Goal: Find contact information: Find contact information

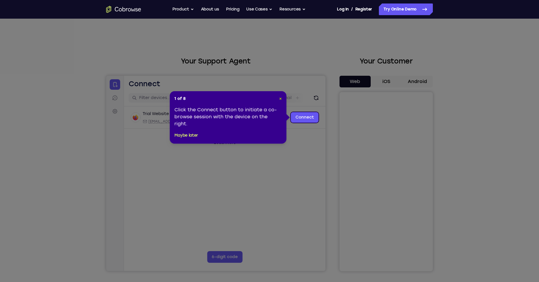
click at [279, 97] on span "×" at bounding box center [280, 98] width 3 height 5
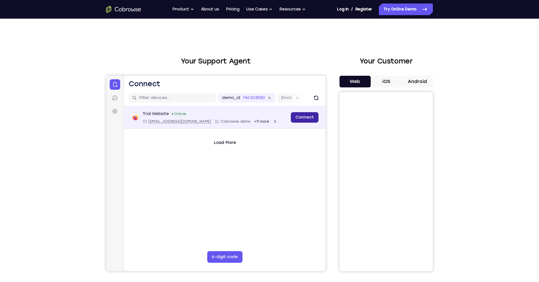
click at [298, 117] on link "Connect" at bounding box center [305, 117] width 28 height 10
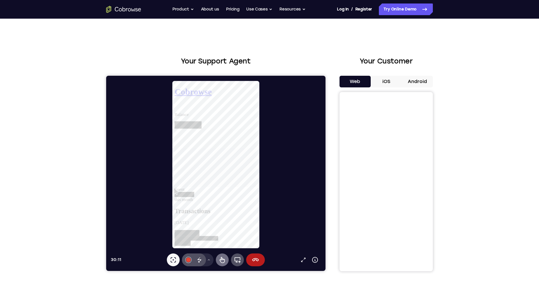
click at [224, 262] on icon at bounding box center [221, 260] width 5 height 6
click at [174, 239] on icon at bounding box center [174, 239] width 0 height 0
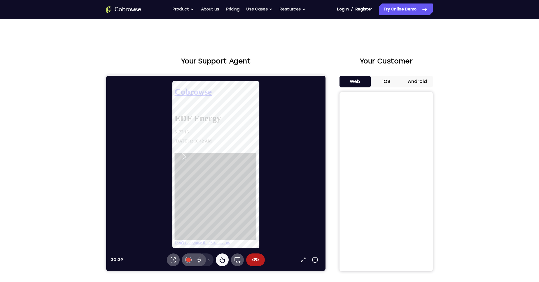
drag, startPoint x: 240, startPoint y: 217, endPoint x: 225, endPoint y: 180, distance: 39.3
click at [225, 180] on div at bounding box center [217, 204] width 87 height 93
click at [233, 251] on link "Contact us" at bounding box center [223, 253] width 20 height 5
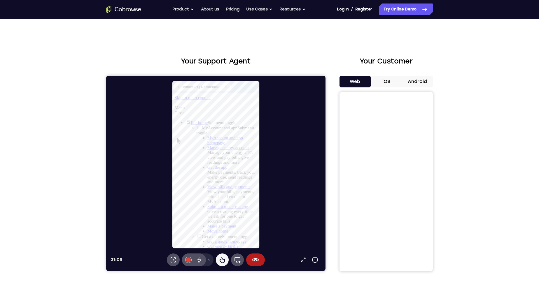
drag, startPoint x: 219, startPoint y: 191, endPoint x: 226, endPoint y: 184, distance: 10.3
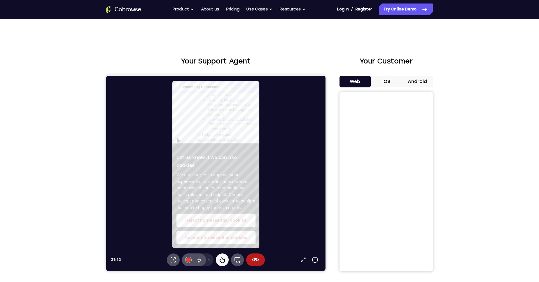
scroll to position [816, 0]
click at [231, 228] on button "Reject non-essential cookies" at bounding box center [218, 229] width 85 height 14
